Goal: Transaction & Acquisition: Purchase product/service

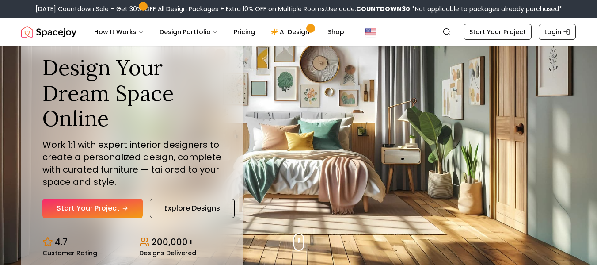
click at [108, 210] on link "Start Your Project" at bounding box center [92, 208] width 100 height 19
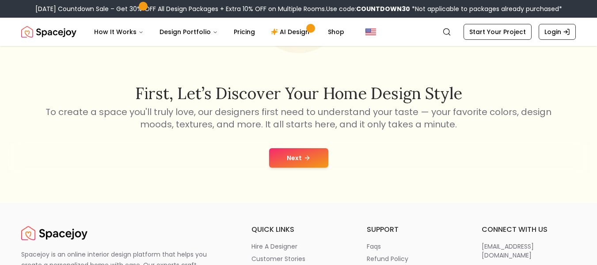
scroll to position [142, 0]
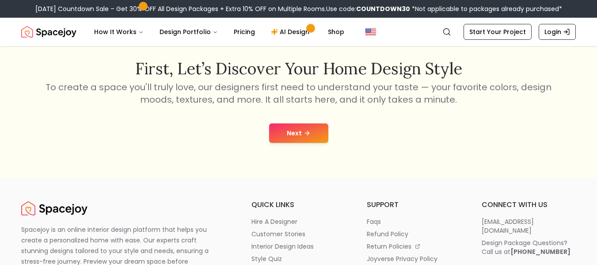
click at [319, 135] on button "Next" at bounding box center [298, 132] width 59 height 19
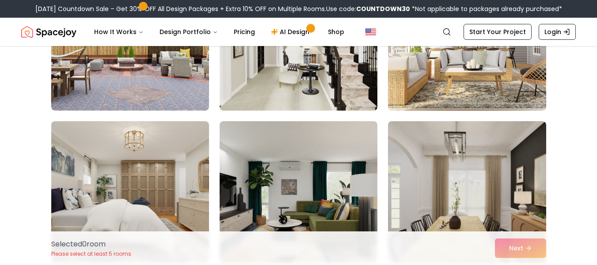
scroll to position [861, 0]
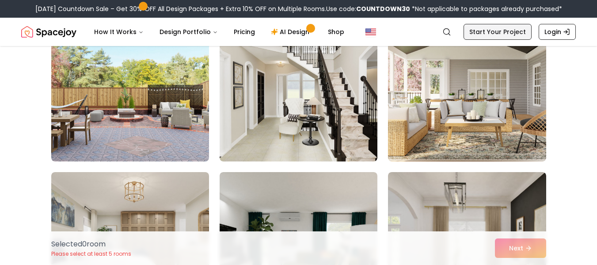
click at [476, 33] on link "Start Your Project" at bounding box center [498, 32] width 68 height 16
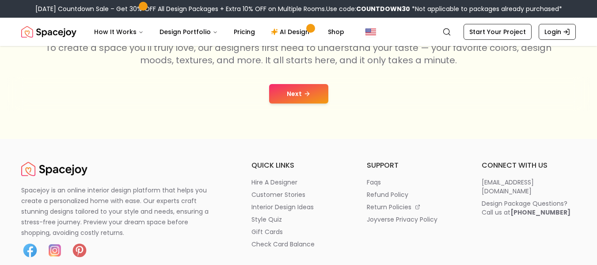
scroll to position [183, 0]
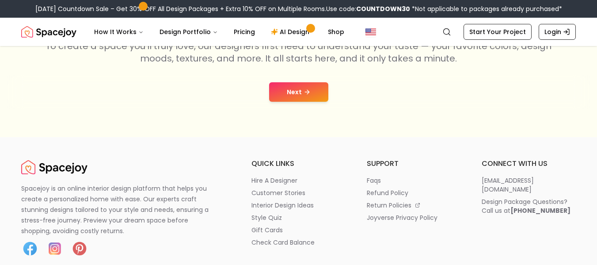
click at [298, 89] on button "Next" at bounding box center [298, 91] width 59 height 19
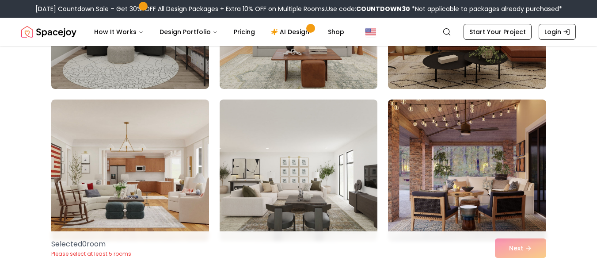
scroll to position [1390, 0]
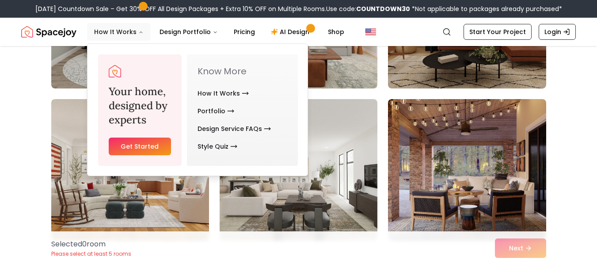
click at [120, 28] on button "How It Works" at bounding box center [119, 32] width 64 height 18
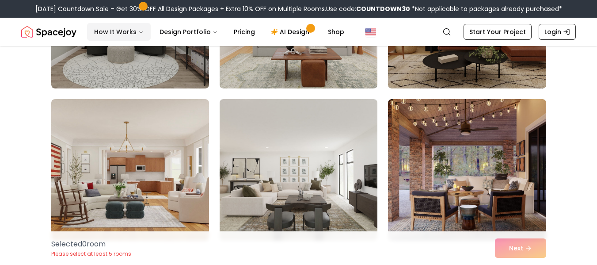
scroll to position [183, 0]
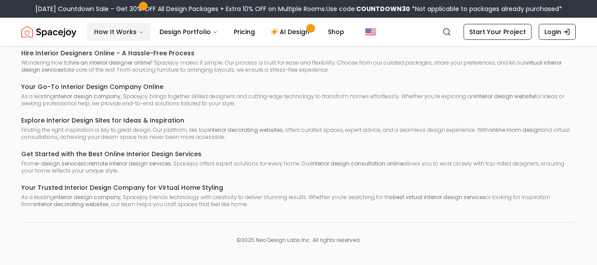
scroll to position [142, 0]
